Goal: Browse casually

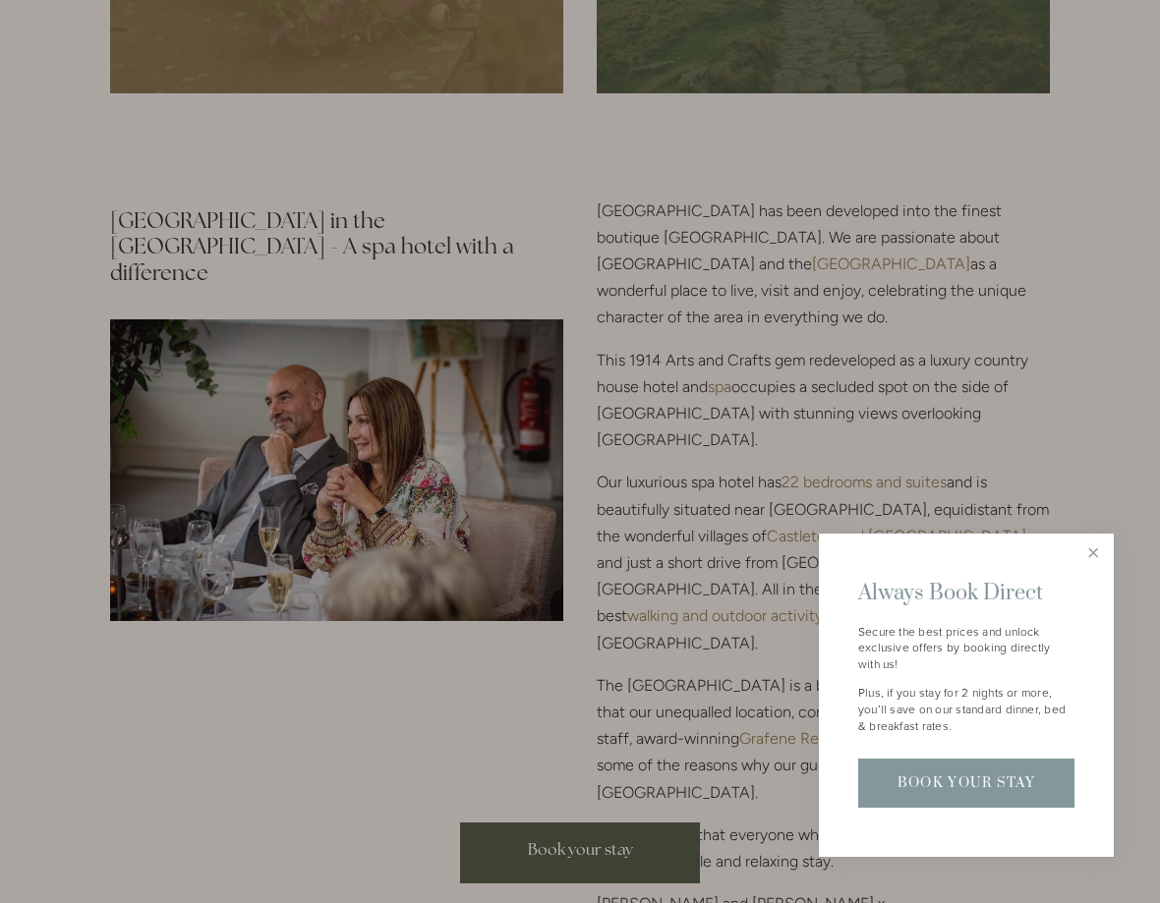
scroll to position [2237, 0]
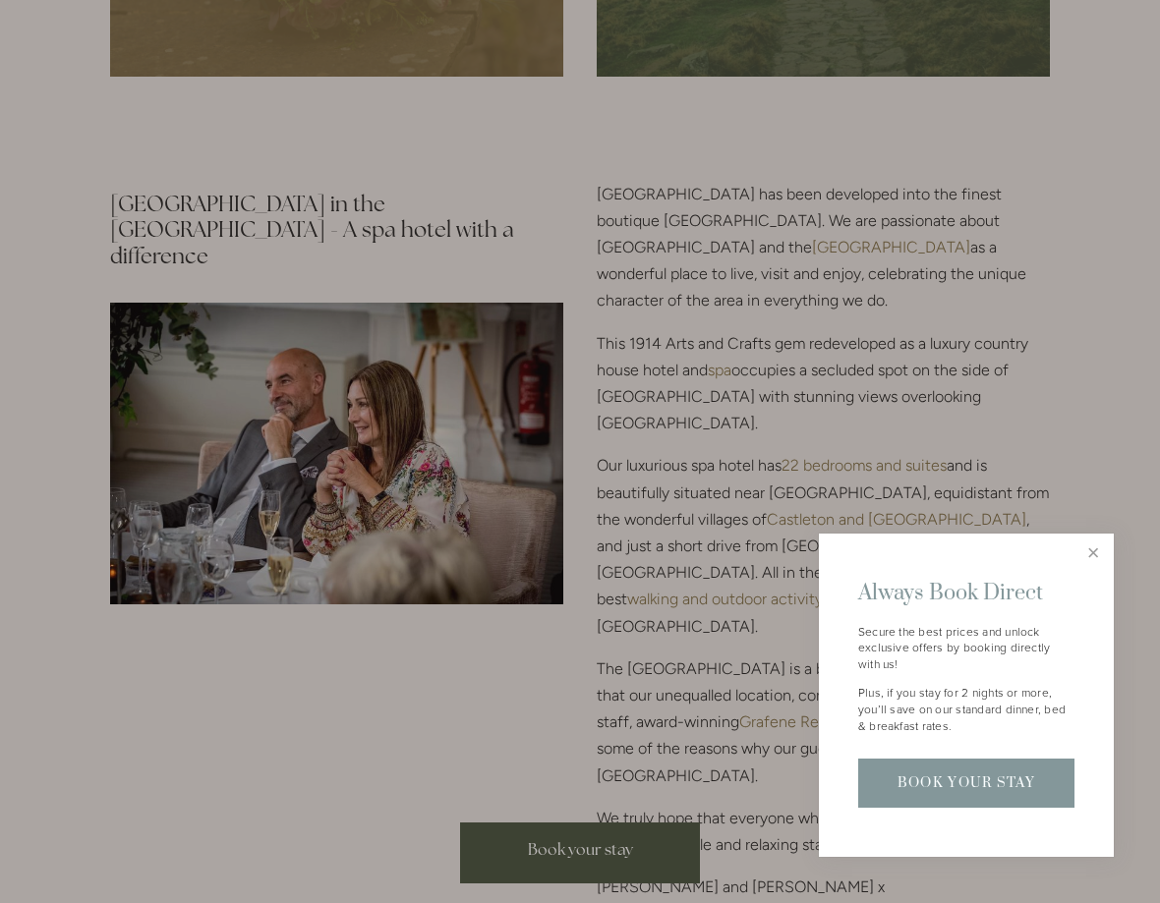
click at [1114, 565] on div at bounding box center [580, 451] width 1160 height 903
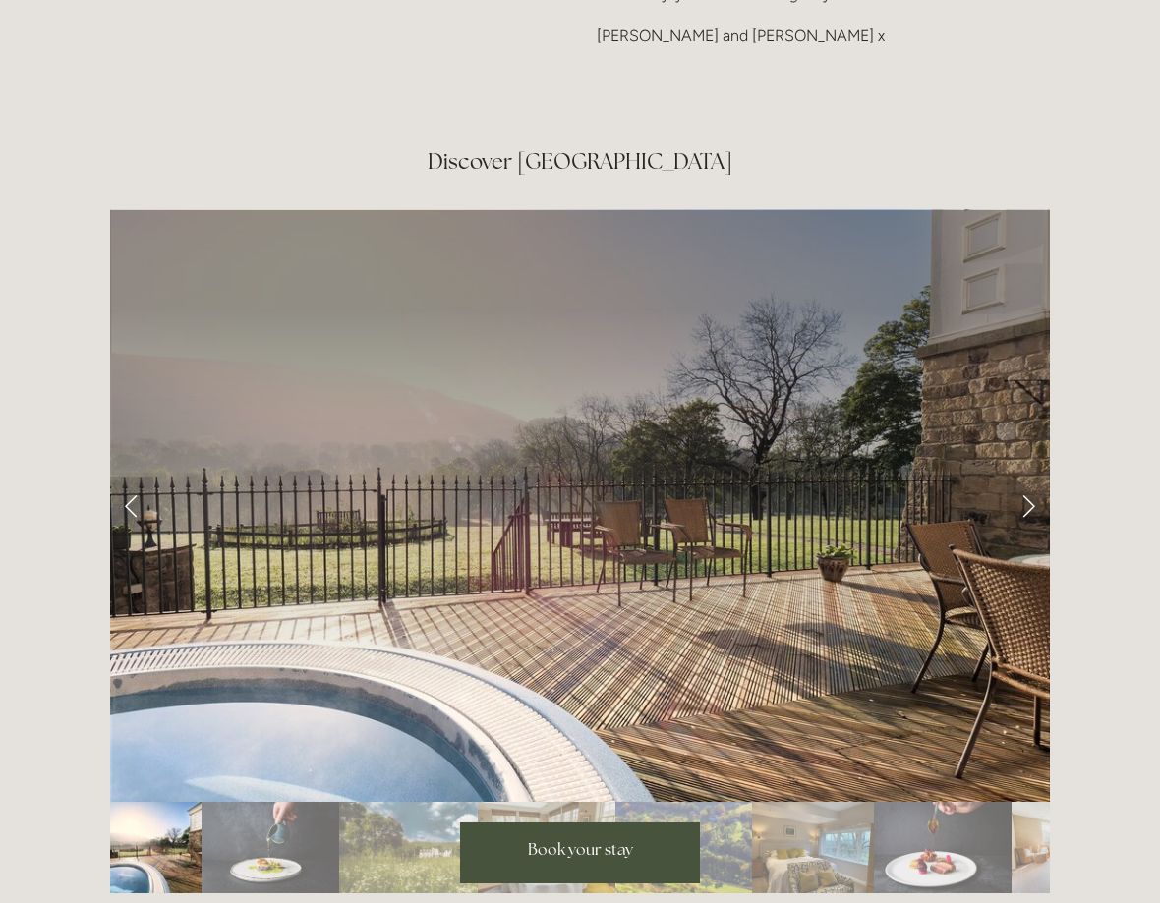
scroll to position [3094, 0]
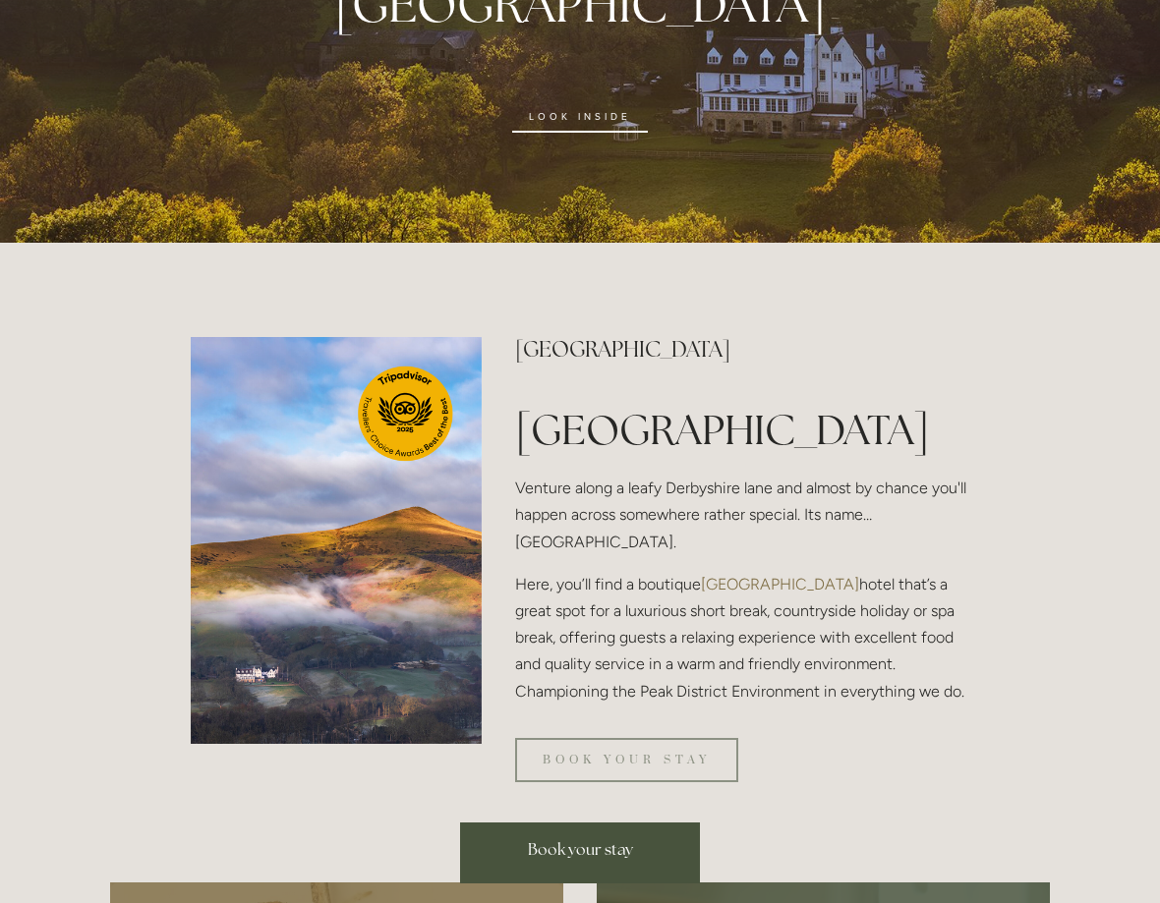
scroll to position [0, 0]
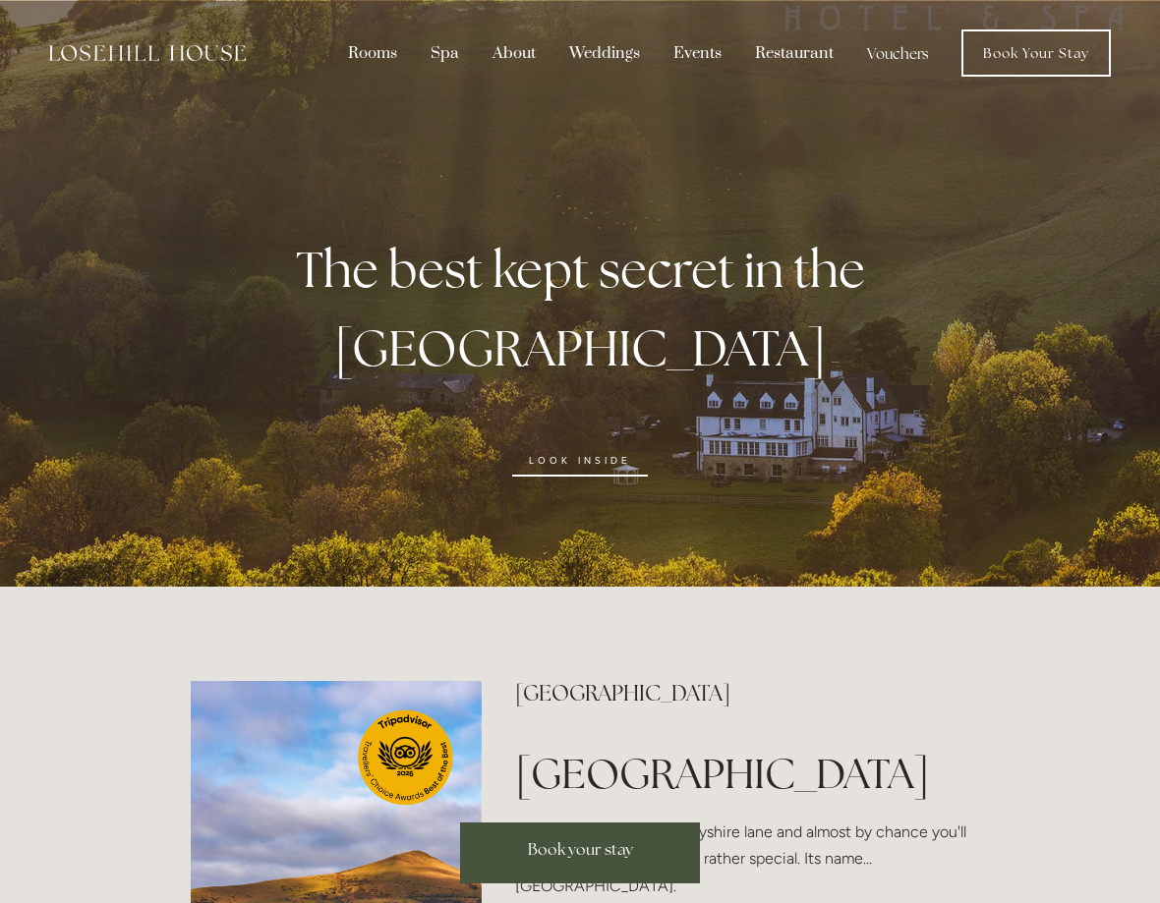
click at [1093, 322] on div at bounding box center [580, 293] width 1160 height 587
click at [582, 445] on link "look inside" at bounding box center [580, 460] width 136 height 31
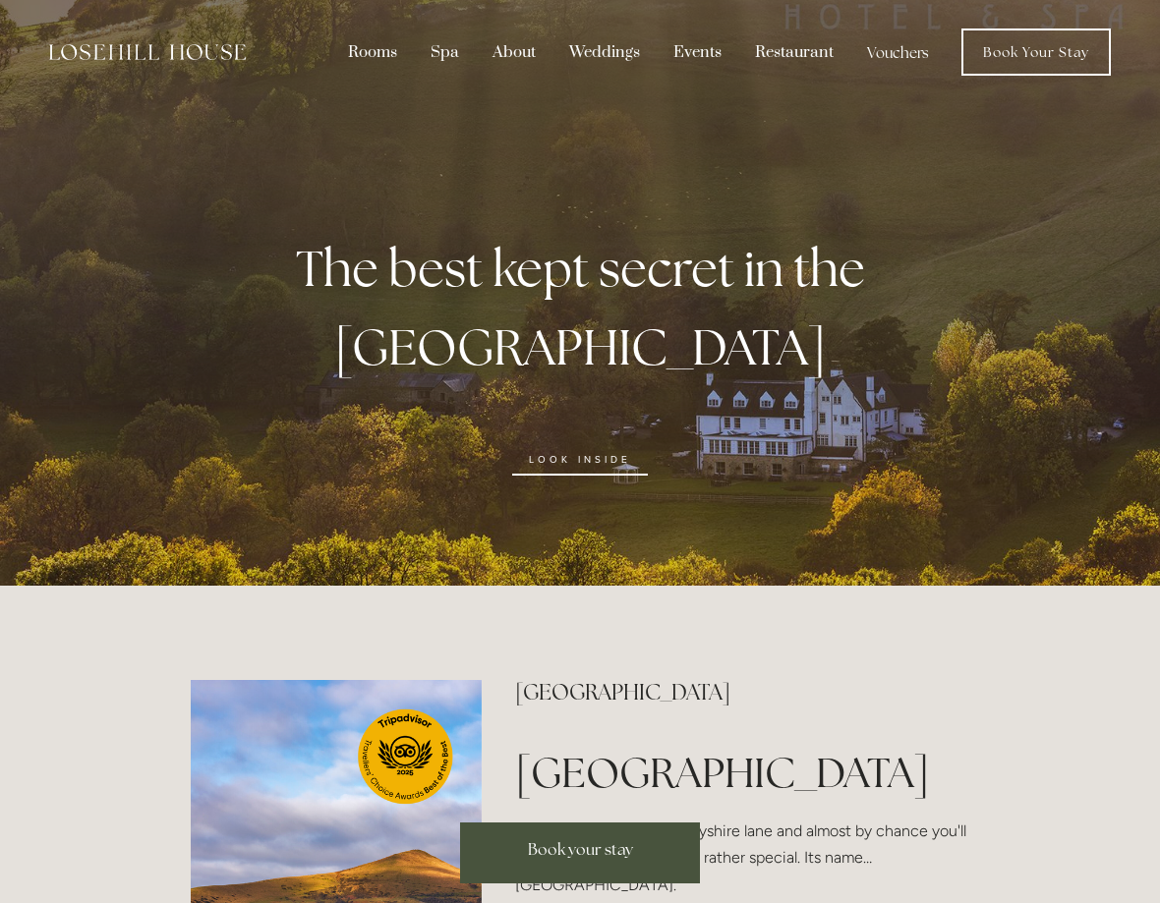
click at [606, 444] on link "look inside" at bounding box center [580, 459] width 136 height 31
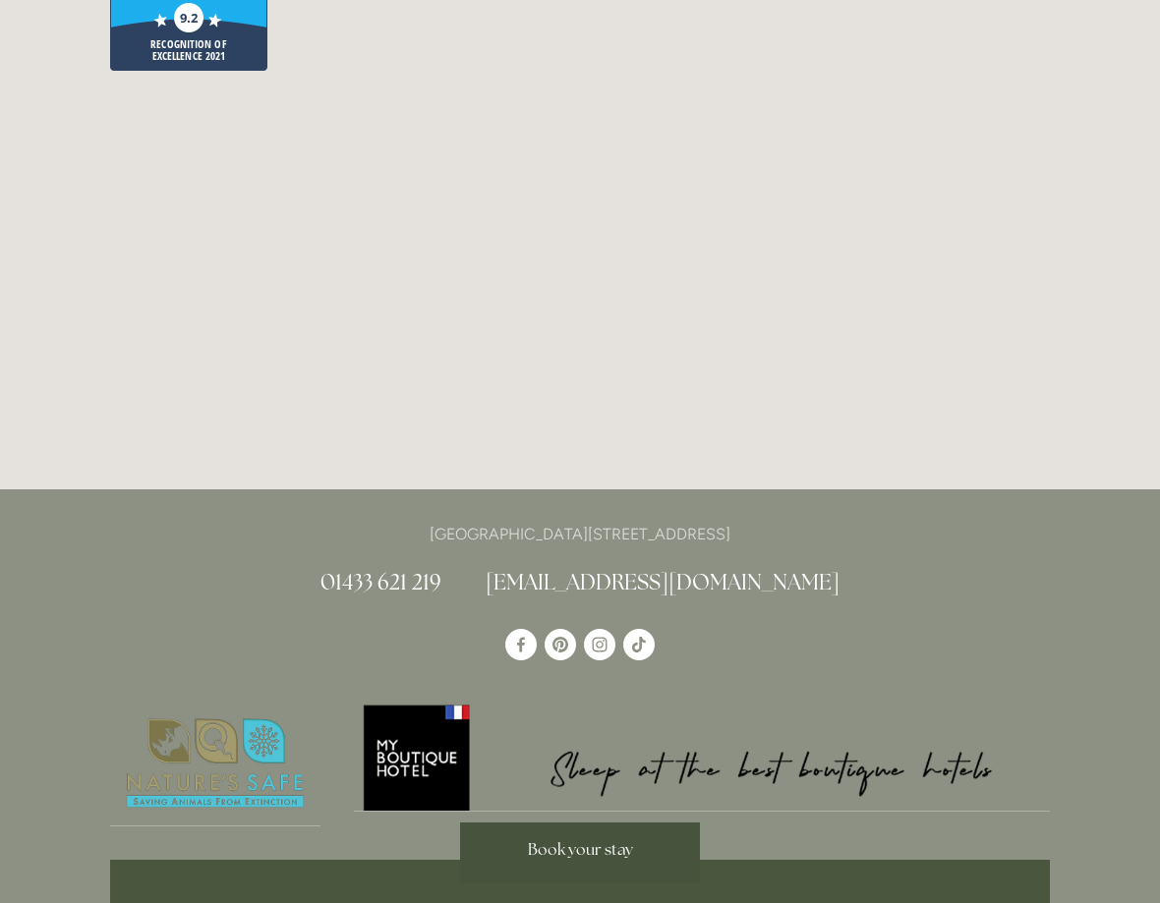
scroll to position [5725, 0]
